Goal: Information Seeking & Learning: Check status

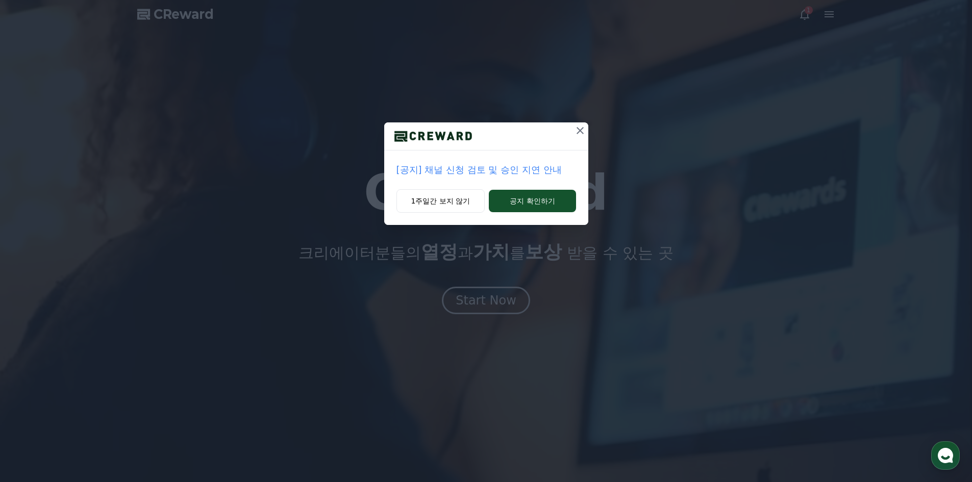
click at [585, 130] on icon at bounding box center [580, 131] width 12 height 12
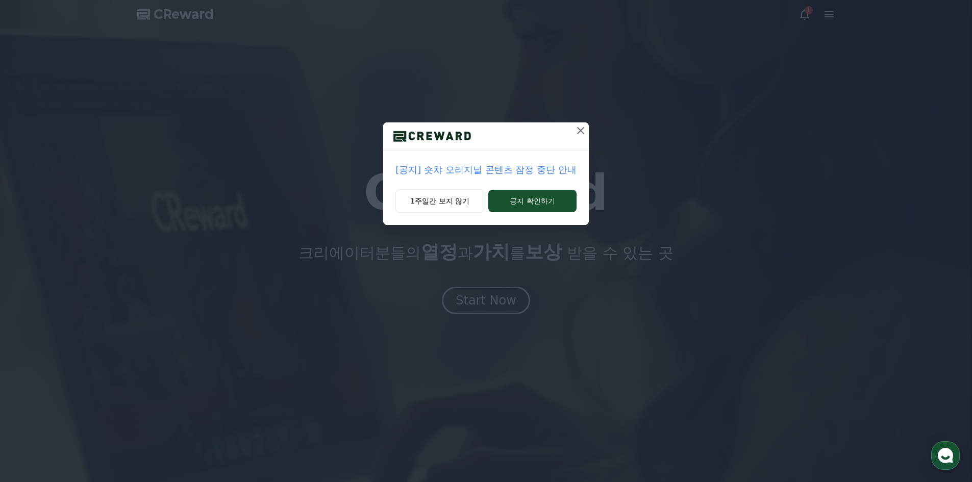
click at [583, 129] on icon at bounding box center [580, 130] width 7 height 7
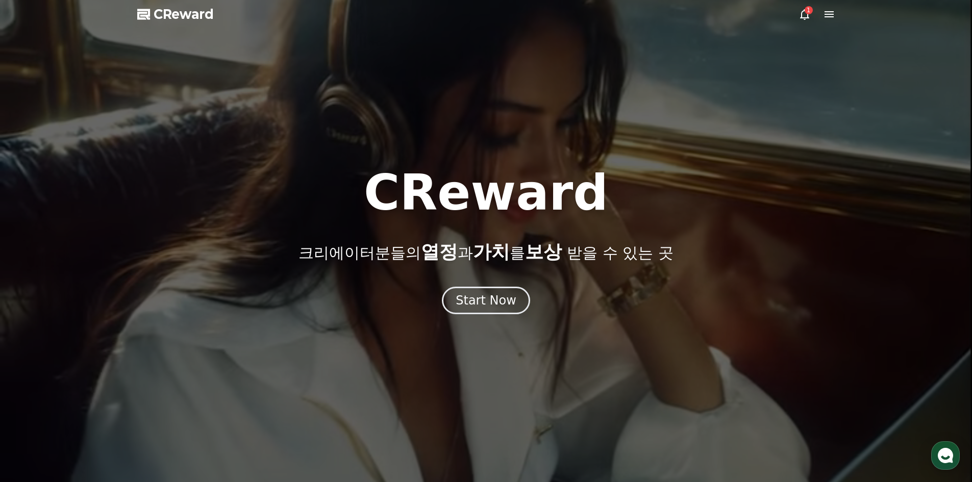
click at [801, 14] on icon at bounding box center [804, 14] width 9 height 11
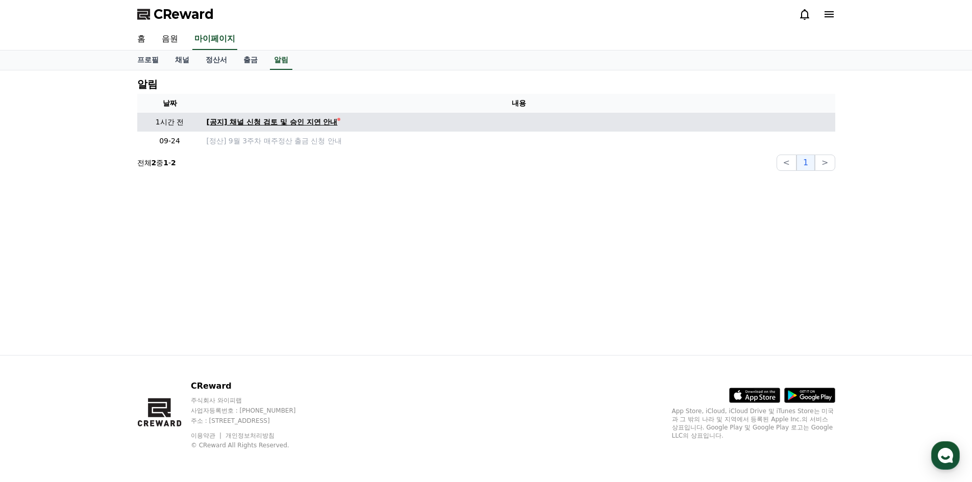
click at [286, 124] on div "[공지] 채널 신청 검토 및 승인 지연 안내" at bounding box center [272, 122] width 131 height 11
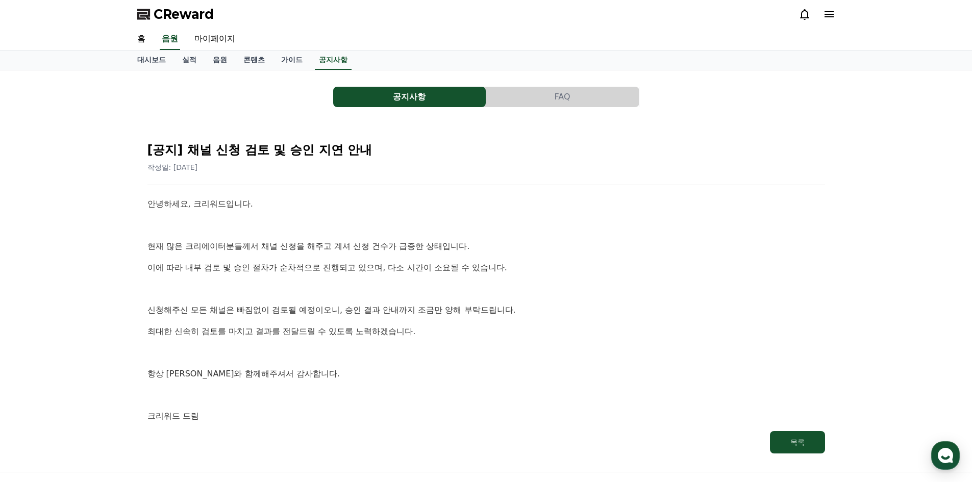
scroll to position [51, 0]
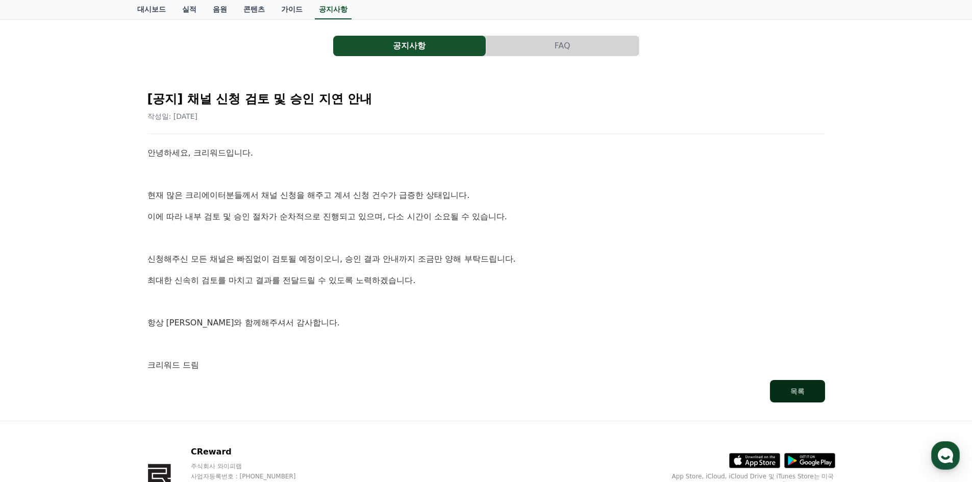
click at [777, 395] on button "목록" at bounding box center [797, 391] width 55 height 22
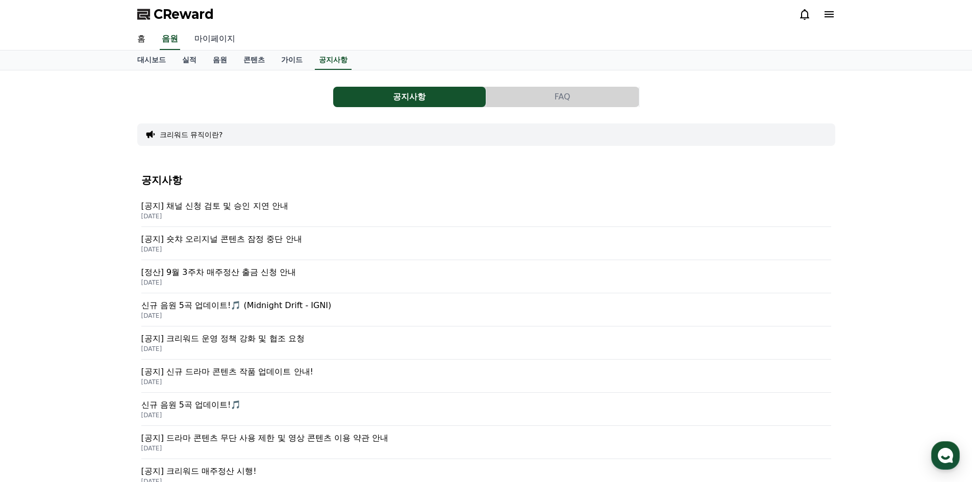
click at [208, 43] on link "마이페이지" at bounding box center [214, 39] width 57 height 21
select select "**********"
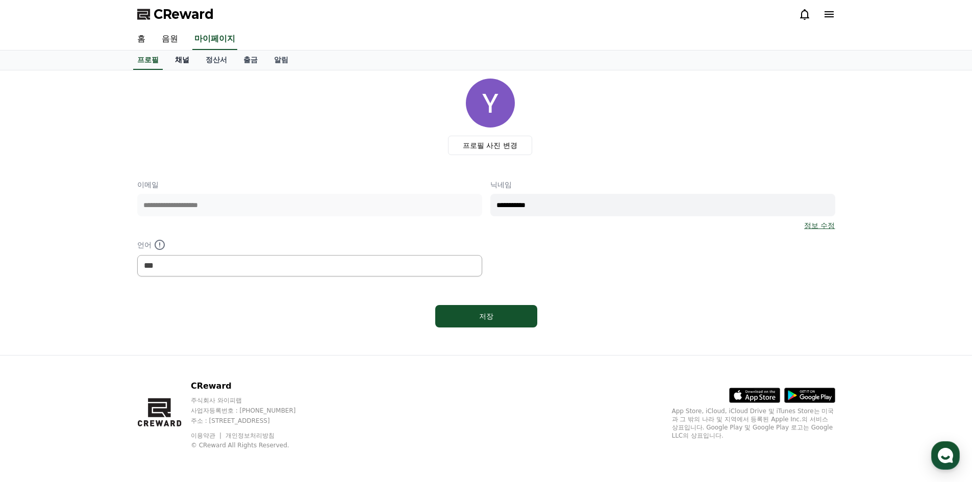
click at [195, 66] on link "채널" at bounding box center [182, 60] width 31 height 19
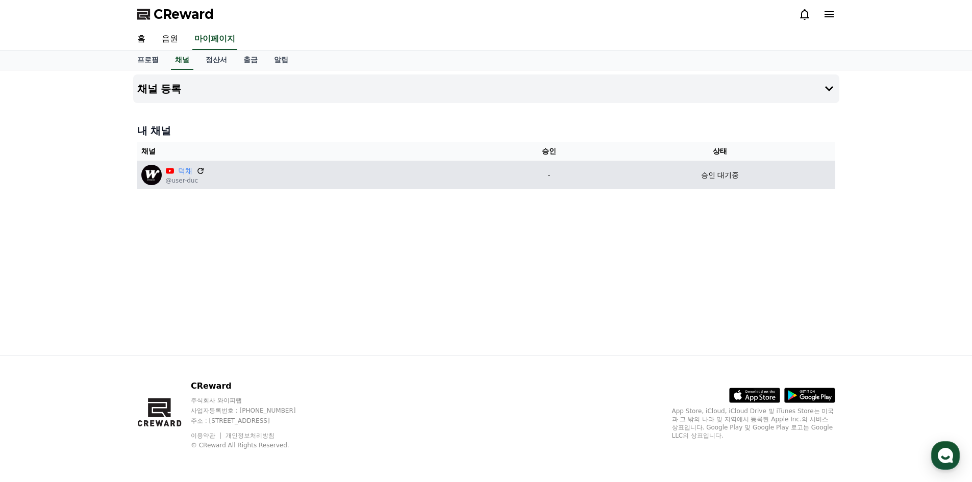
click at [202, 172] on icon at bounding box center [200, 170] width 9 height 9
click at [187, 170] on link "덕채" at bounding box center [185, 171] width 14 height 11
